Goal: Task Accomplishment & Management: Complete application form

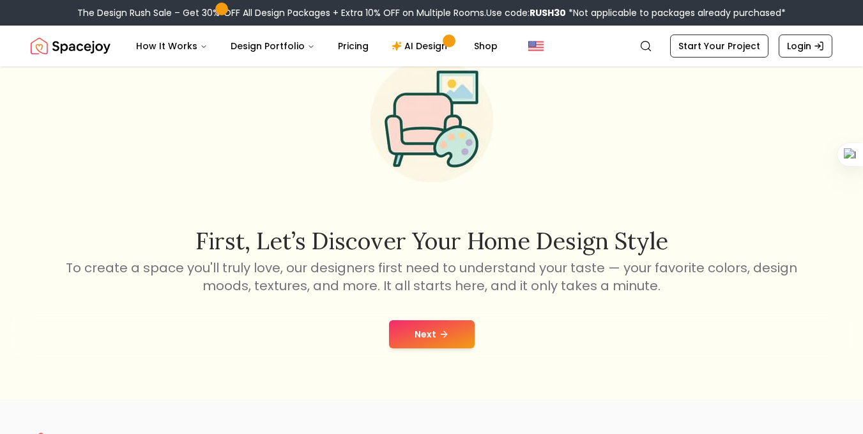
scroll to position [64, 0]
click at [445, 337] on icon at bounding box center [444, 333] width 10 height 10
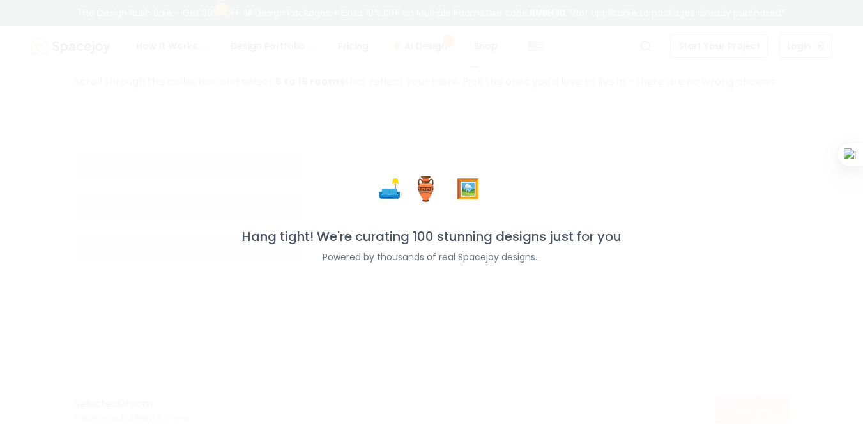
scroll to position [84, 0]
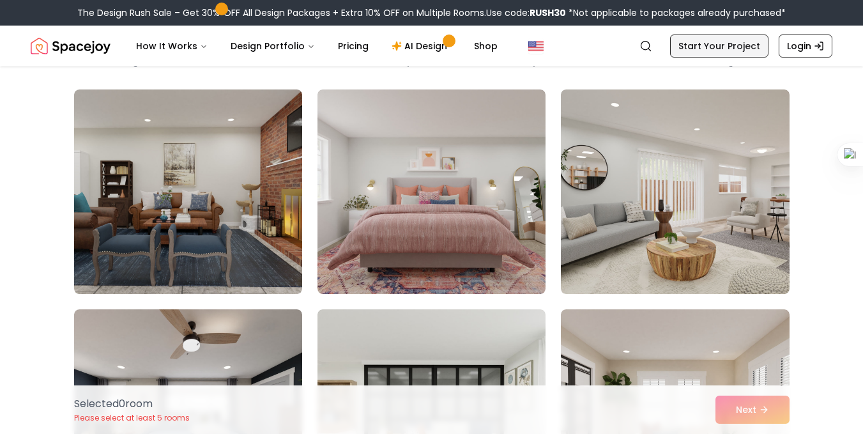
click at [748, 42] on link "Start Your Project" at bounding box center [719, 46] width 98 height 23
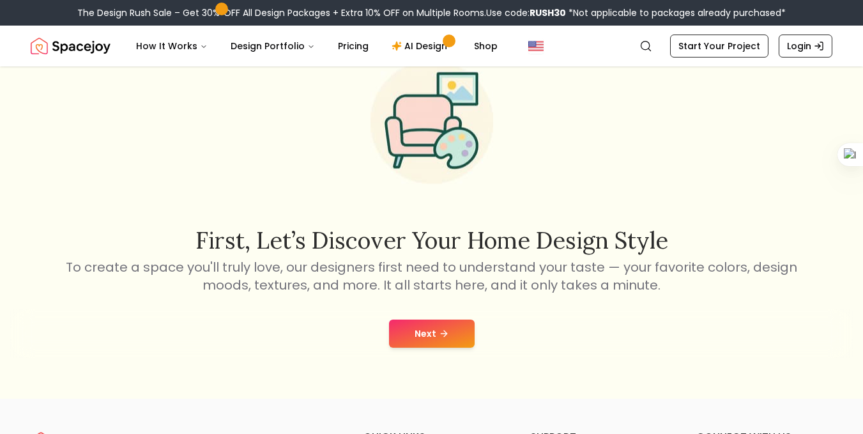
click at [457, 338] on button "Next" at bounding box center [432, 334] width 86 height 28
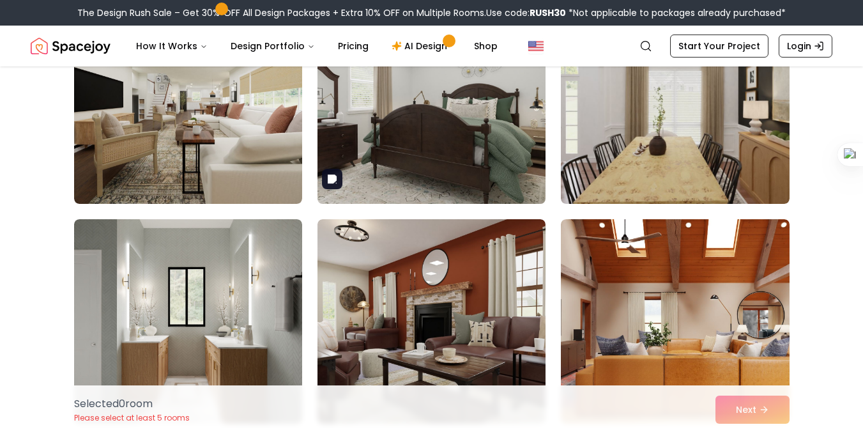
scroll to position [404, 0]
